Goal: Contribute content

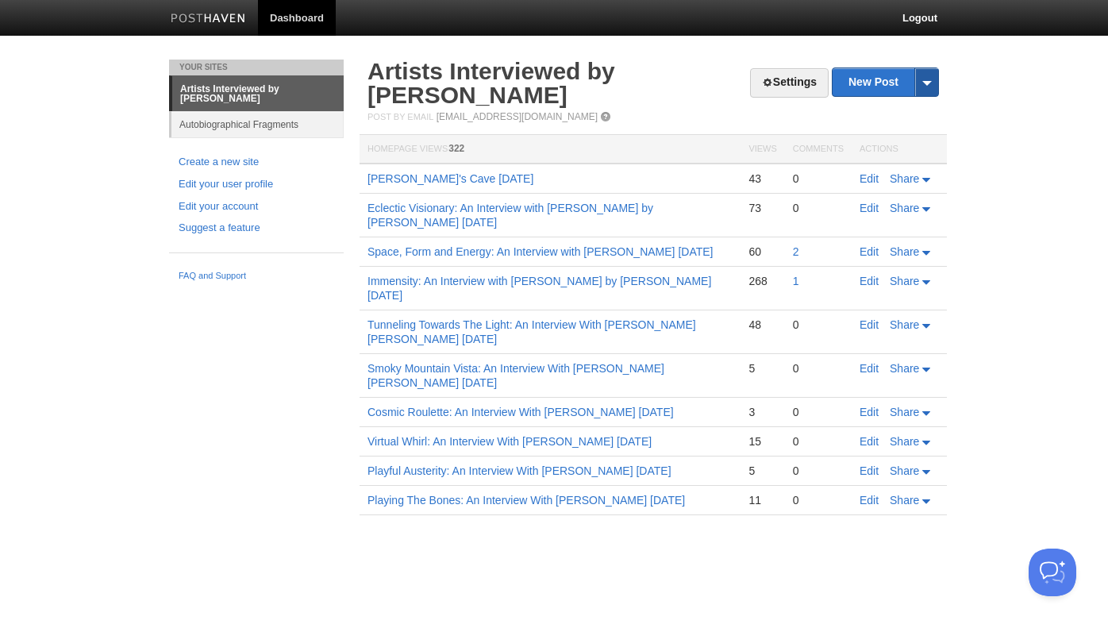
click at [924, 81] on span at bounding box center [926, 82] width 24 height 28
click at [883, 83] on link "New Post" at bounding box center [885, 82] width 106 height 28
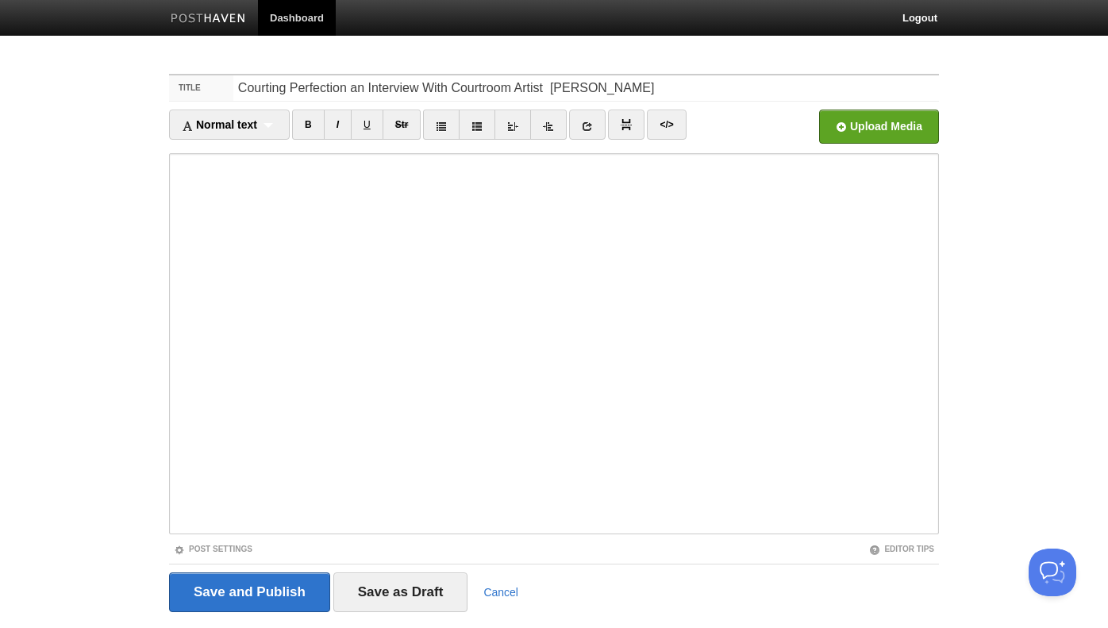
click at [552, 90] on input "Courting Perfection an Interview With Courtroom Artist [PERSON_NAME]" at bounding box center [585, 87] width 705 height 25
type input "Courting Perfection an Interview With Courtroom Artist [PERSON_NAME]"
click at [836, 130] on input "file" at bounding box center [399, 130] width 1201 height 81
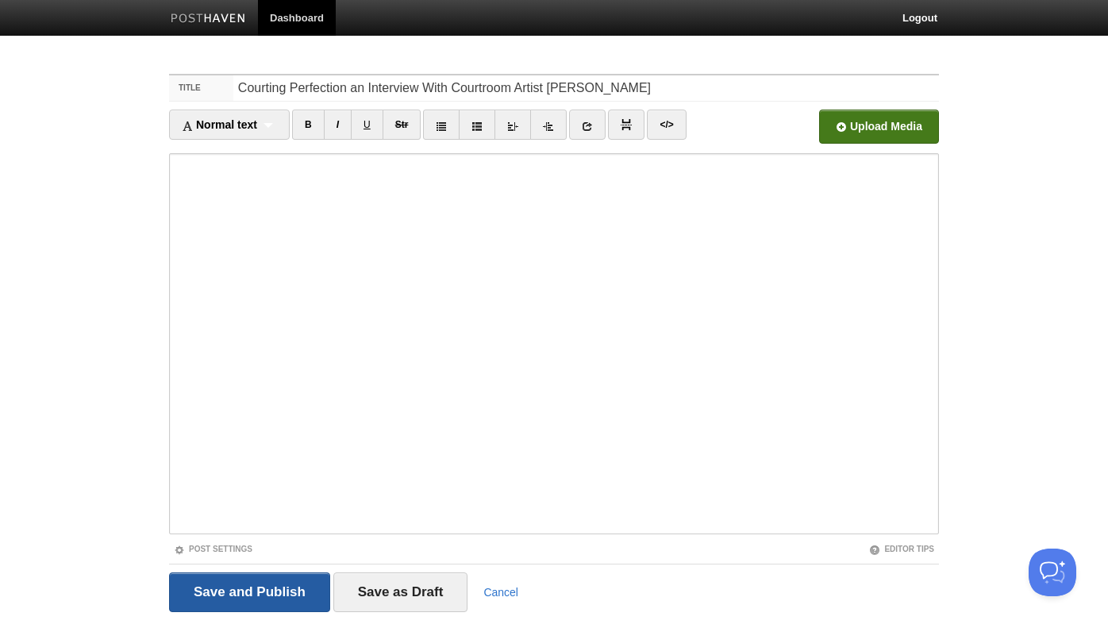
click at [264, 586] on input "Save and Publish" at bounding box center [249, 592] width 161 height 40
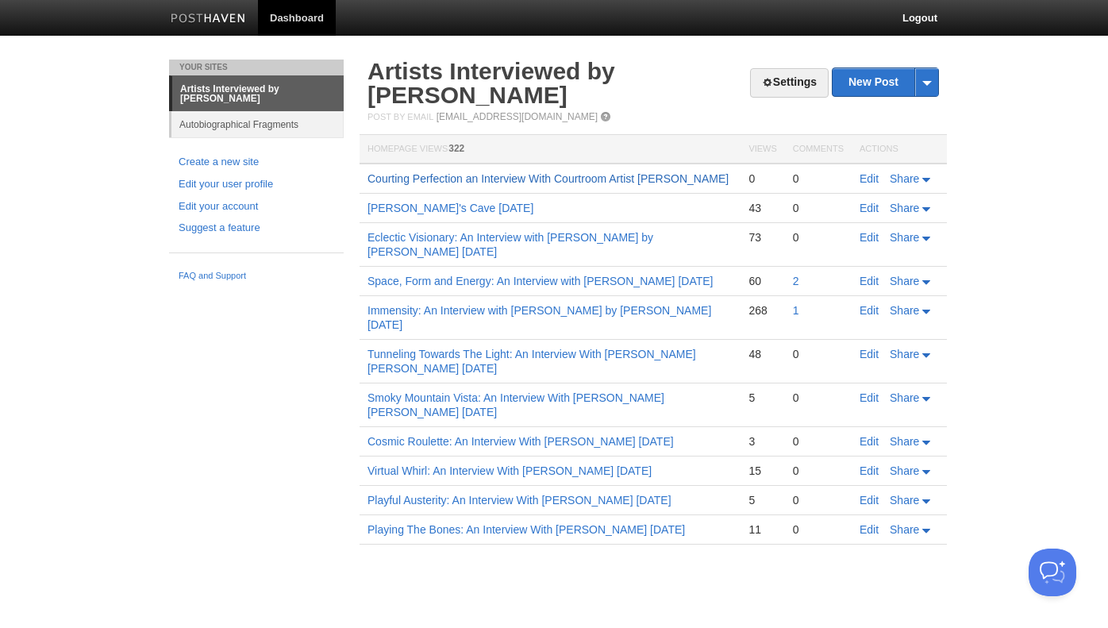
click at [577, 182] on link "Courting Perfection an Interview With Courtroom Artist [PERSON_NAME]" at bounding box center [547, 178] width 361 height 13
click at [901, 13] on link "Logout" at bounding box center [919, 18] width 59 height 36
click at [674, 180] on link "Courting Perfection an Interview With Courtroom Artist [PERSON_NAME]" at bounding box center [547, 178] width 361 height 13
click at [909, 14] on link "Logout" at bounding box center [919, 18] width 59 height 36
click at [863, 175] on link "Edit" at bounding box center [868, 178] width 19 height 13
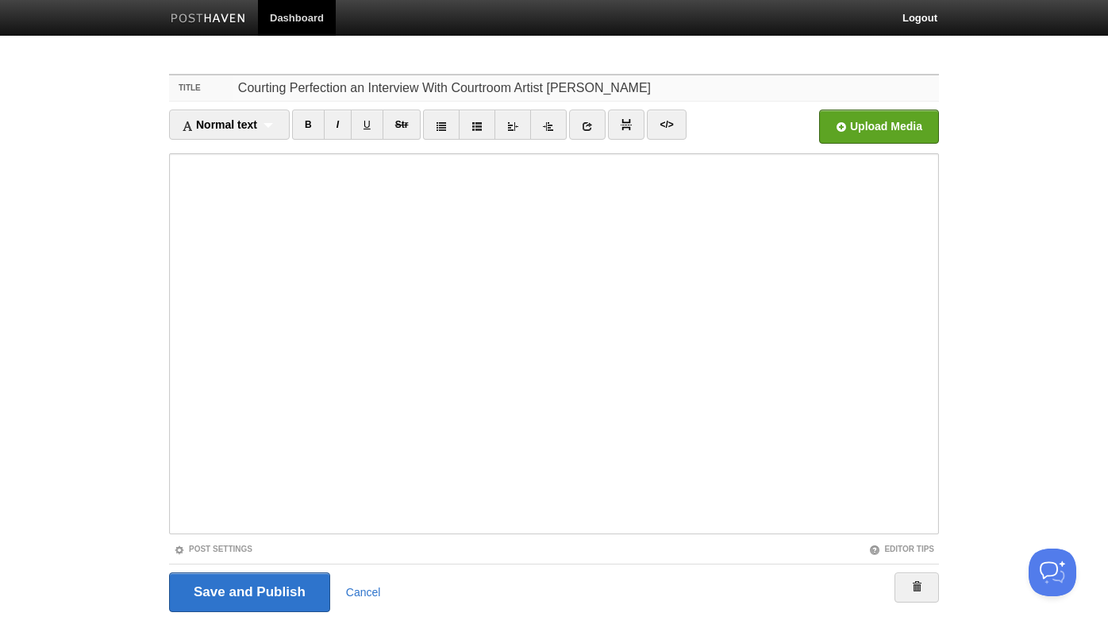
click at [639, 85] on input "Courting Perfection an Interview With Courtroom Artist [PERSON_NAME]" at bounding box center [585, 87] width 705 height 25
click at [636, 88] on input "Courting Perfection an Interview With Courtroom Artist [PERSON_NAME] [DATE]" at bounding box center [585, 87] width 705 height 25
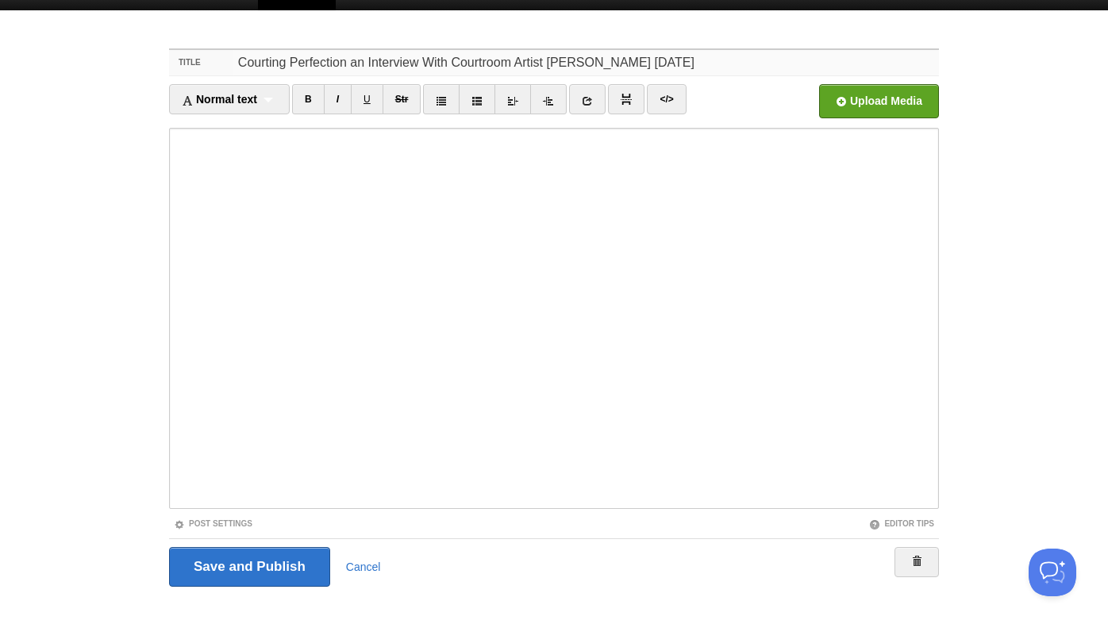
scroll to position [32, 0]
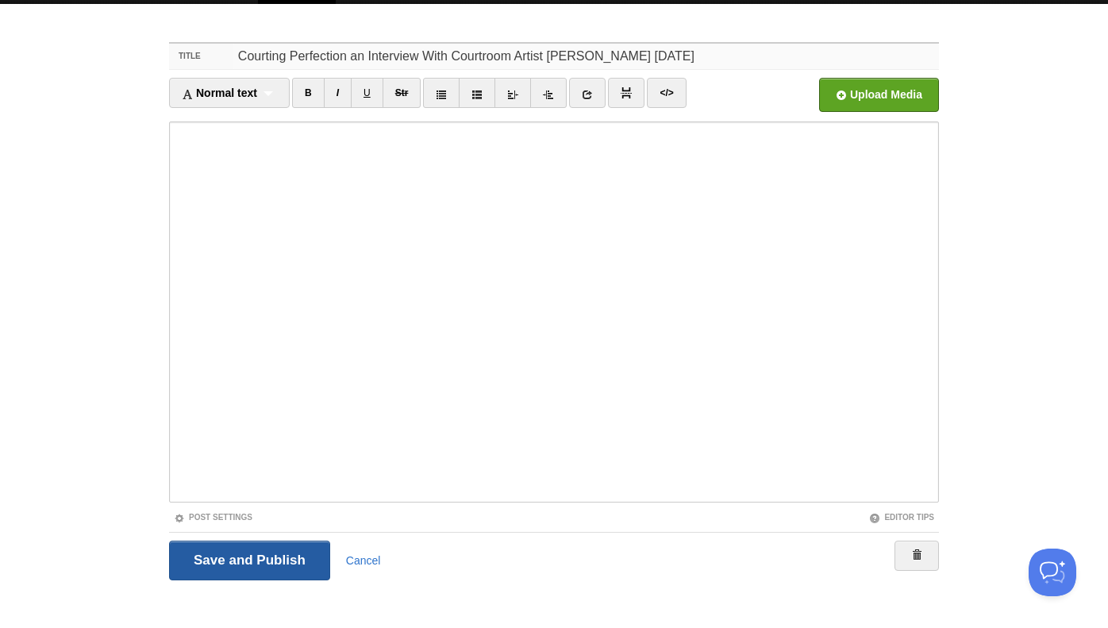
type input "Courting Perfection an Interview With Courtroom Artist L.D. Chukman 9/11/2025"
click at [248, 555] on input "Save and Publish" at bounding box center [249, 560] width 161 height 40
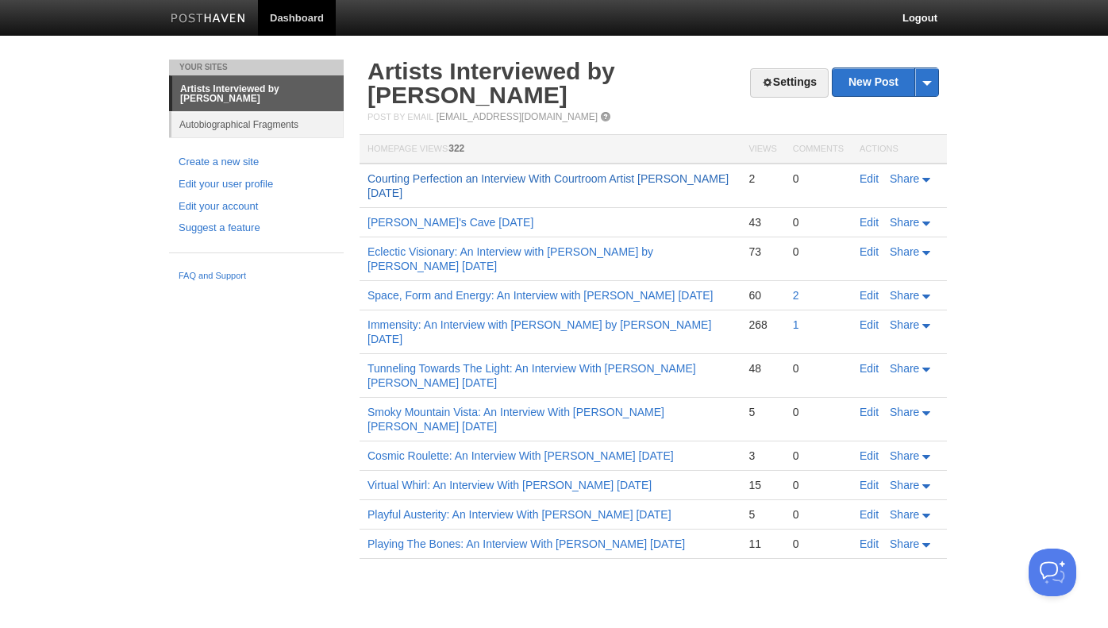
click at [495, 181] on link "Courting Perfection an Interview With Courtroom Artist L.D. Chukman 9/11/2025" at bounding box center [547, 185] width 361 height 27
click at [914, 14] on link "Logout" at bounding box center [919, 18] width 59 height 36
